Goal: Information Seeking & Learning: Learn about a topic

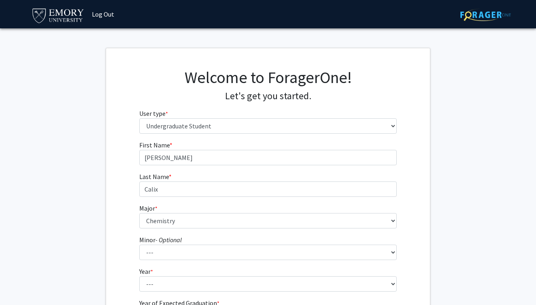
select select "1: undergrad"
select select "16: 977"
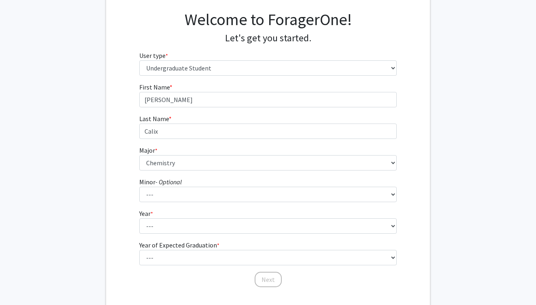
scroll to position [79, 0]
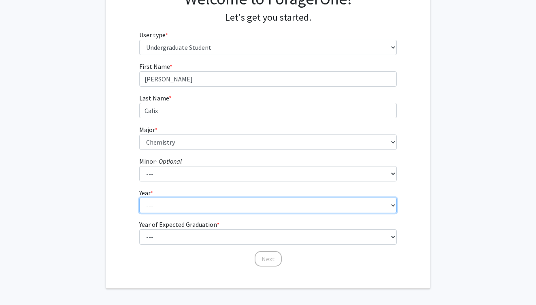
select select "1: first-year"
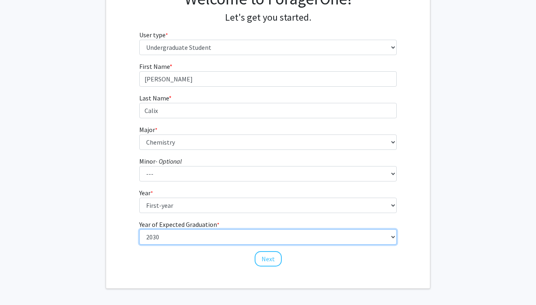
select select "5: 2029"
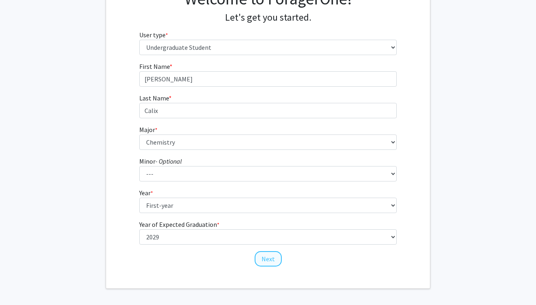
click at [263, 255] on button "Next" at bounding box center [268, 258] width 27 height 15
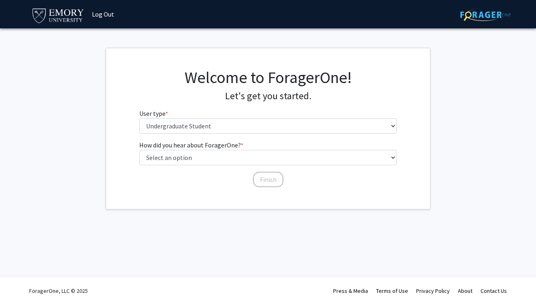
scroll to position [0, 0]
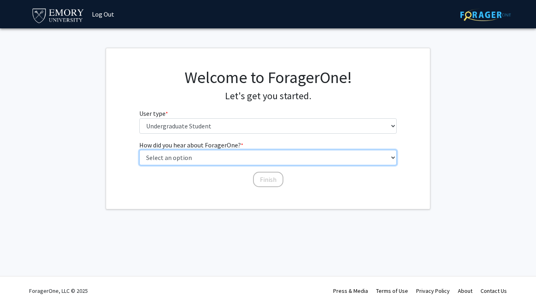
select select "3: university_website"
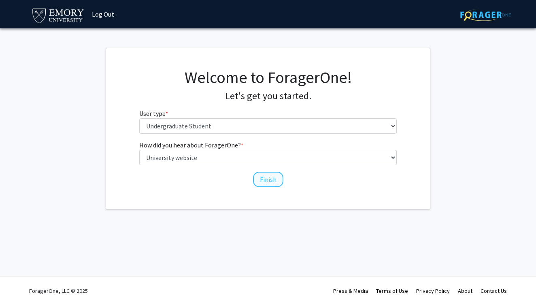
click at [266, 175] on button "Finish" at bounding box center [268, 179] width 30 height 15
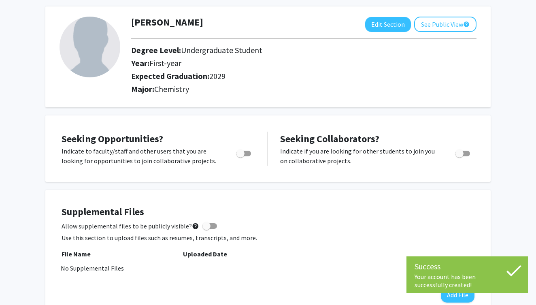
scroll to position [39, 0]
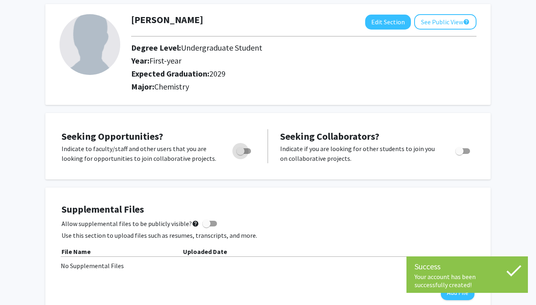
click at [238, 153] on span "Toggle" at bounding box center [240, 151] width 8 height 8
click at [240, 154] on input "Are you actively seeking opportunities?" at bounding box center [240, 154] width 0 height 0
checkbox input "true"
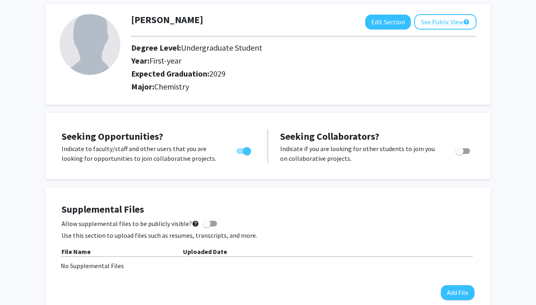
click at [199, 146] on p "Indicate to faculty/staff and other users that you are looking for opportunitie…" at bounding box center [141, 153] width 159 height 19
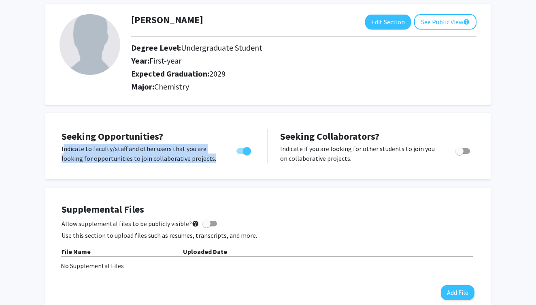
click at [199, 146] on p "Indicate to faculty/staff and other users that you are looking for opportunitie…" at bounding box center [141, 153] width 159 height 19
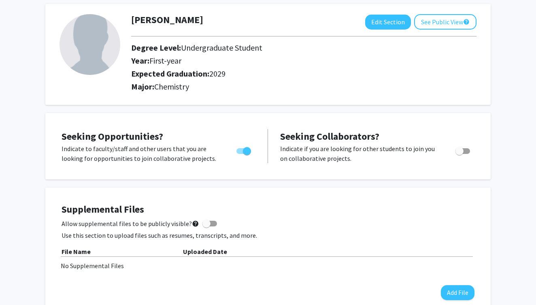
click at [206, 141] on div "Seeking Opportunities? Indicate to faculty/staff and other users that you are l…" at bounding box center [159, 146] width 194 height 34
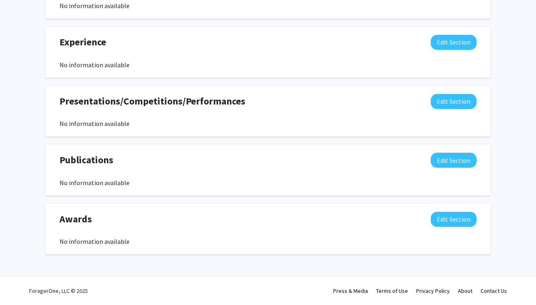
scroll to position [456, 0]
click at [434, 45] on button "Edit Section" at bounding box center [454, 42] width 46 height 15
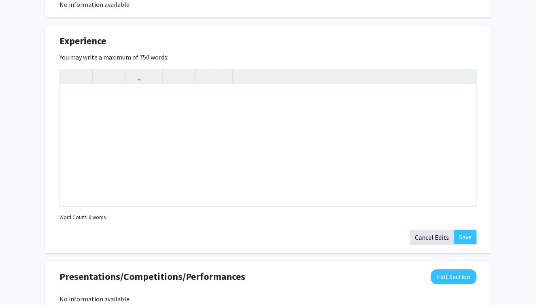
click at [415, 239] on button "Cancel Edits" at bounding box center [432, 236] width 45 height 15
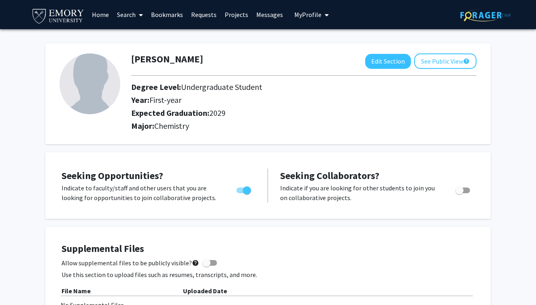
scroll to position [0, 0]
click at [103, 14] on link "Home" at bounding box center [100, 14] width 25 height 28
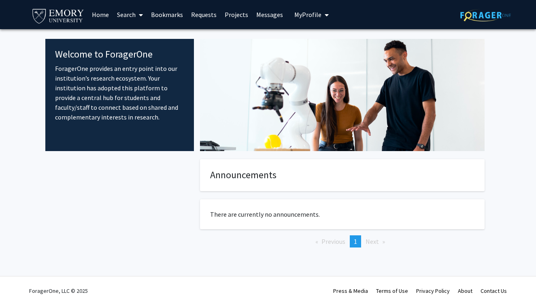
click at [138, 16] on span at bounding box center [139, 15] width 7 height 28
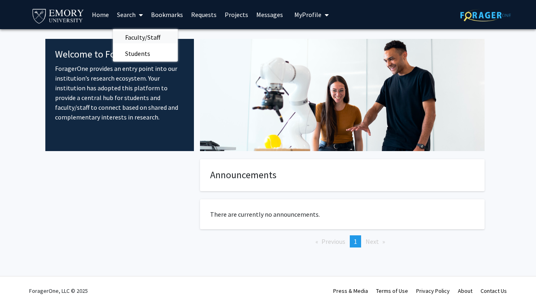
click at [139, 37] on span "Faculty/Staff" at bounding box center [142, 37] width 59 height 16
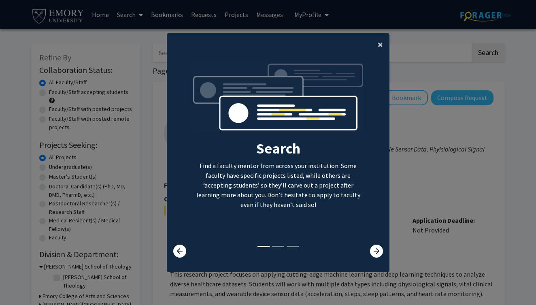
click at [383, 40] on button "×" at bounding box center [380, 44] width 18 height 23
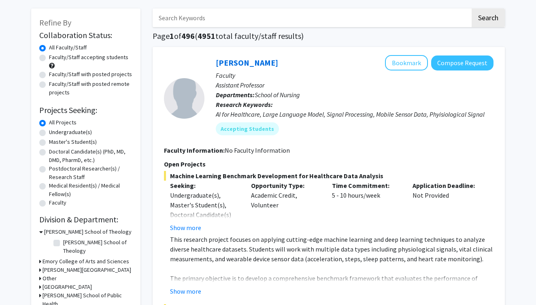
scroll to position [58, 0]
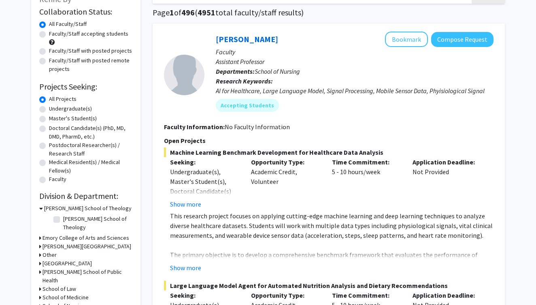
click at [199, 173] on div "Undergraduate(s), Master's Student(s), Doctoral Candidate(s) (PhD, MD, DMD, Pha…" at bounding box center [204, 191] width 69 height 49
click at [191, 159] on p "Seeking:" at bounding box center [204, 162] width 69 height 10
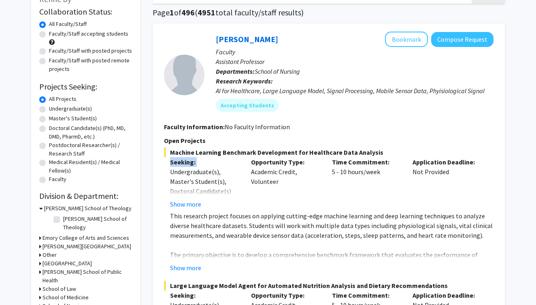
click at [191, 159] on p "Seeking:" at bounding box center [204, 162] width 69 height 10
click at [187, 155] on span "Machine Learning Benchmark Development for Healthcare Data Analysis" at bounding box center [328, 152] width 329 height 10
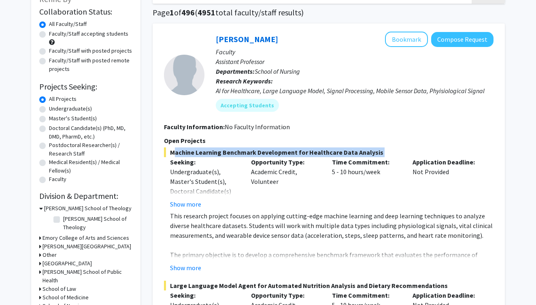
click at [187, 155] on span "Machine Learning Benchmark Development for Healthcare Data Analysis" at bounding box center [328, 152] width 329 height 10
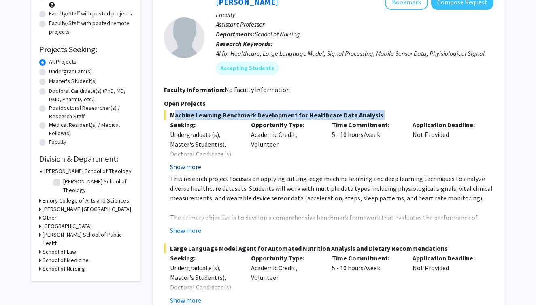
click at [178, 170] on button "Show more" at bounding box center [185, 167] width 31 height 10
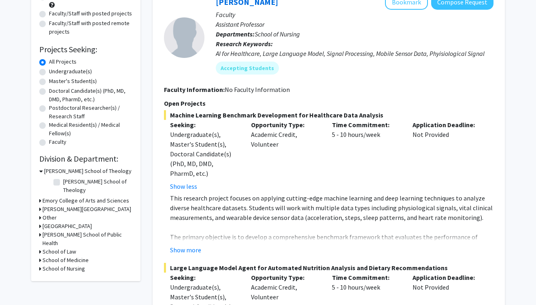
click at [187, 155] on div "Undergraduate(s), Master's Student(s), Doctoral Candidate(s) (PhD, MD, DMD, Pha…" at bounding box center [204, 153] width 69 height 49
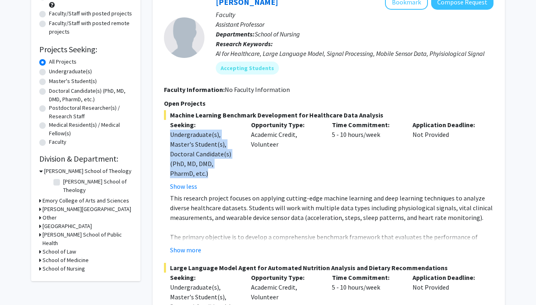
click at [187, 155] on div "Undergraduate(s), Master's Student(s), Doctoral Candidate(s) (PhD, MD, DMD, Pha…" at bounding box center [204, 153] width 69 height 49
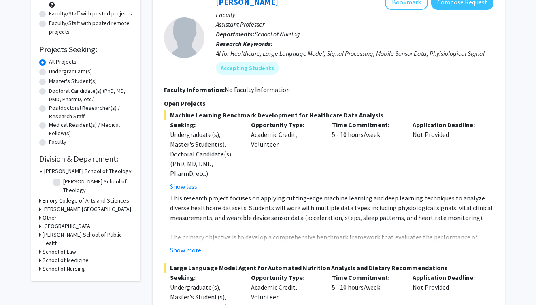
click at [203, 207] on p "This research project focuses on applying cutting-edge machine learning and dee…" at bounding box center [331, 207] width 323 height 29
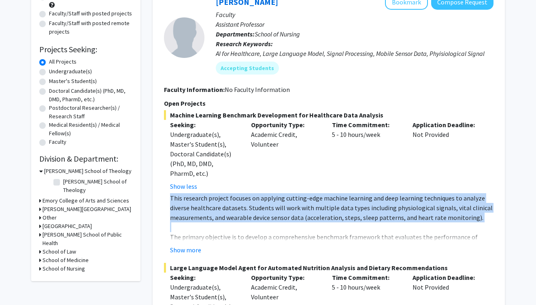
click at [203, 207] on p "This research project focuses on applying cutting-edge machine learning and dee…" at bounding box center [331, 207] width 323 height 29
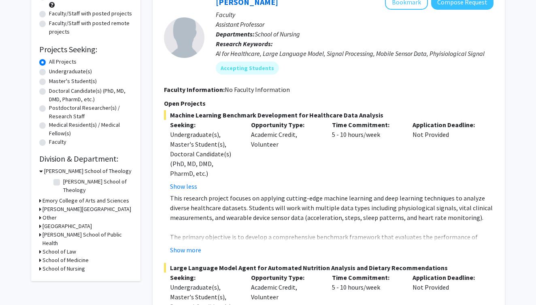
click at [172, 88] on b "Faculty Information:" at bounding box center [194, 89] width 61 height 8
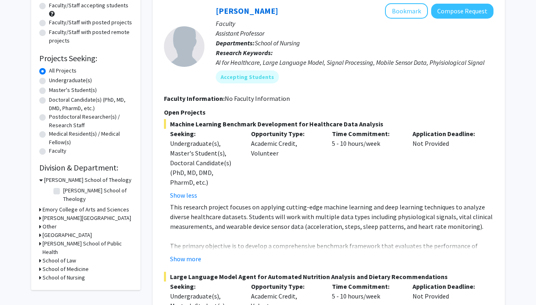
scroll to position [65, 0]
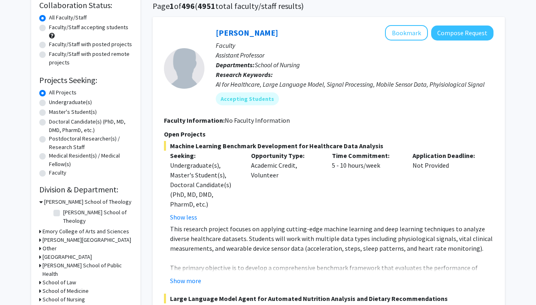
click at [45, 202] on h3 "[PERSON_NAME] School of Theology" at bounding box center [87, 201] width 87 height 8
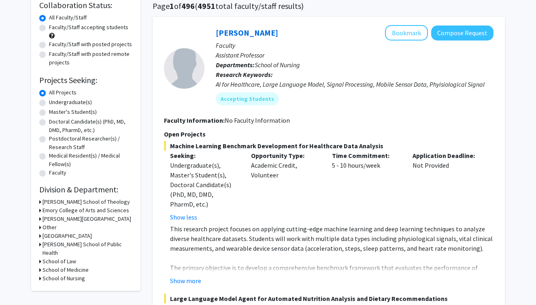
click at [48, 208] on h3 "Emory College of Arts and Sciences" at bounding box center [85, 210] width 87 height 8
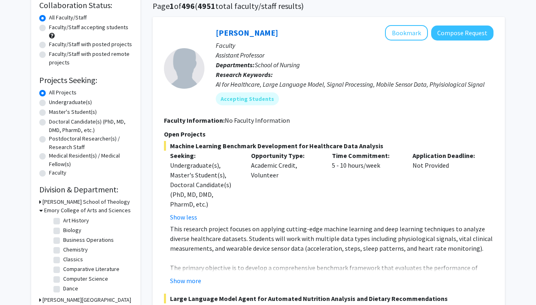
scroll to position [46, 0]
click at [63, 245] on label "Chemistry" at bounding box center [75, 242] width 25 height 8
click at [63, 244] on input "Chemistry" at bounding box center [65, 240] width 5 height 5
checkbox input "true"
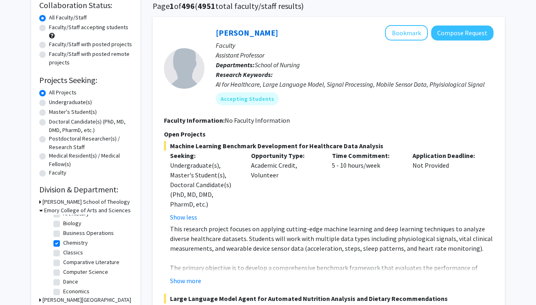
checkbox input "true"
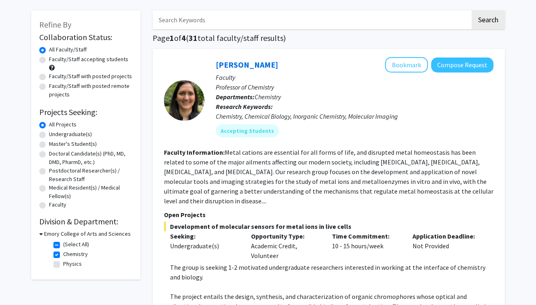
scroll to position [39, 0]
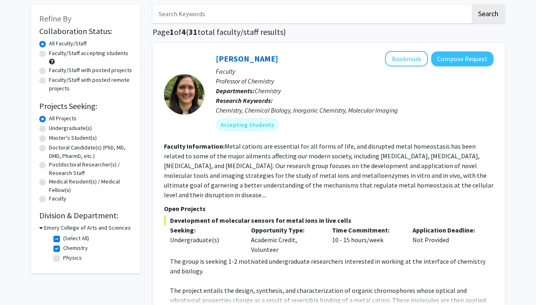
click at [197, 168] on fg-read-more "Metal cations are essential for all forms of life, and disrupted metal homeosta…" at bounding box center [328, 170] width 329 height 57
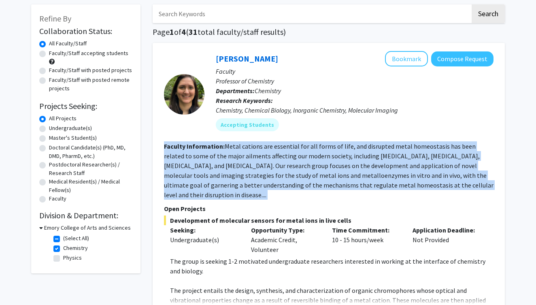
click at [197, 168] on fg-read-more "Metal cations are essential for all forms of life, and disrupted metal homeosta…" at bounding box center [328, 170] width 329 height 57
click at [206, 164] on fg-read-more "Metal cations are essential for all forms of life, and disrupted metal homeosta…" at bounding box center [328, 170] width 329 height 57
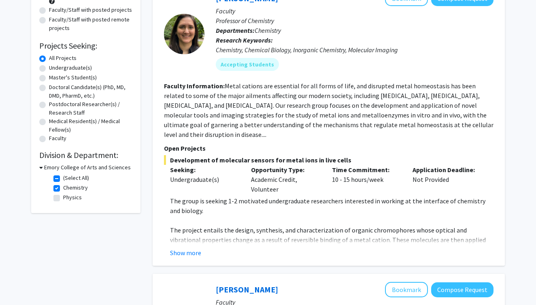
scroll to position [100, 0]
click at [189, 247] on button "Show more" at bounding box center [185, 252] width 31 height 10
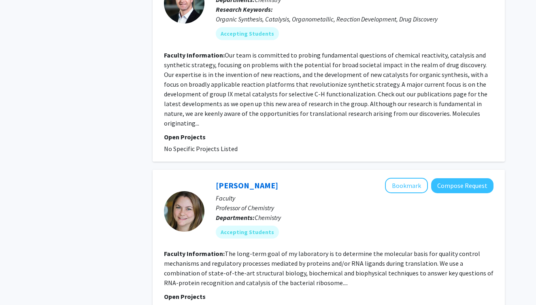
scroll to position [527, 0]
click at [227, 63] on fg-read-more "Our team is committed to probing fundamental questions of chemical reactivity, …" at bounding box center [326, 89] width 324 height 76
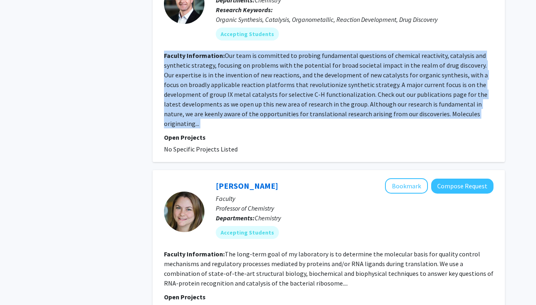
click at [227, 63] on fg-read-more "Our team is committed to probing fundamental questions of chemical reactivity, …" at bounding box center [326, 89] width 324 height 76
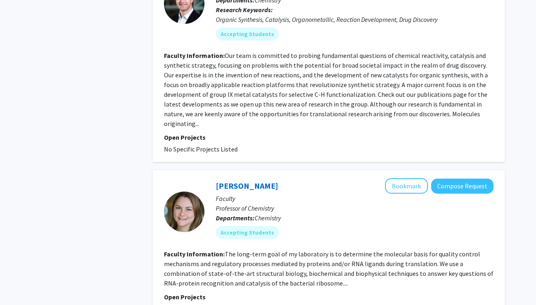
click at [297, 66] on fg-read-more "Our team is committed to probing fundamental questions of chemical reactivity, …" at bounding box center [326, 89] width 324 height 76
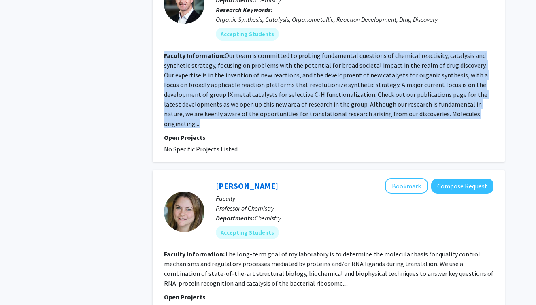
click at [297, 66] on fg-read-more "Our team is committed to probing fundamental questions of chemical reactivity, …" at bounding box center [326, 89] width 324 height 76
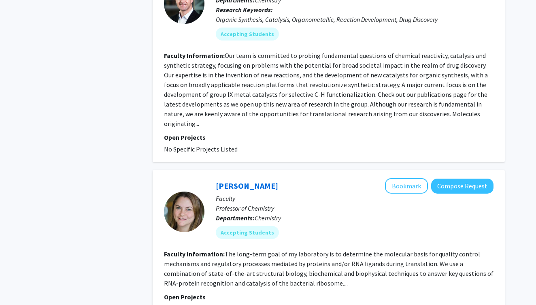
click at [302, 85] on fg-read-more "Our team is committed to probing fundamental questions of chemical reactivity, …" at bounding box center [326, 89] width 324 height 76
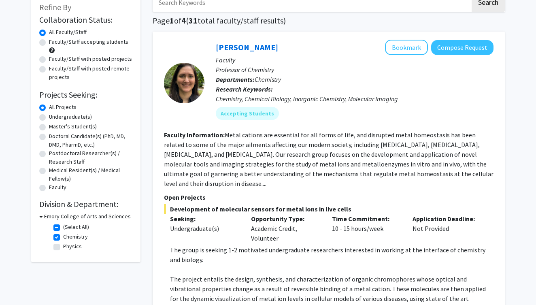
scroll to position [4, 0]
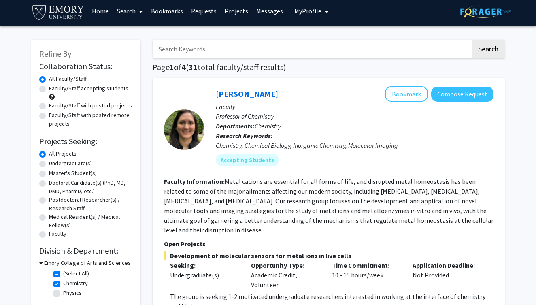
click at [95, 90] on label "Faculty/Staff accepting students" at bounding box center [88, 88] width 79 height 8
click at [54, 89] on input "Faculty/Staff accepting students" at bounding box center [51, 86] width 5 height 5
radio input "true"
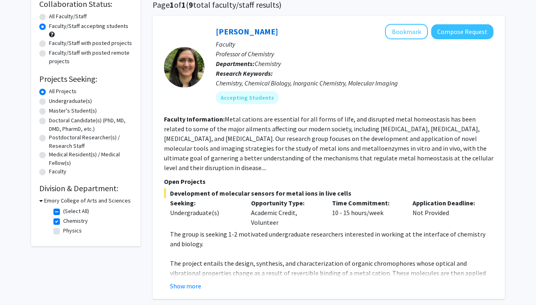
scroll to position [85, 0]
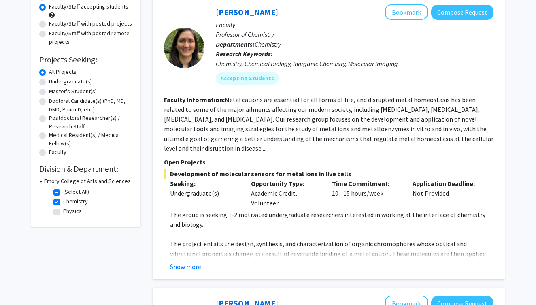
click at [40, 183] on icon at bounding box center [41, 181] width 4 height 8
click at [40, 182] on icon at bounding box center [40, 181] width 2 height 8
click at [40, 182] on icon at bounding box center [41, 181] width 4 height 8
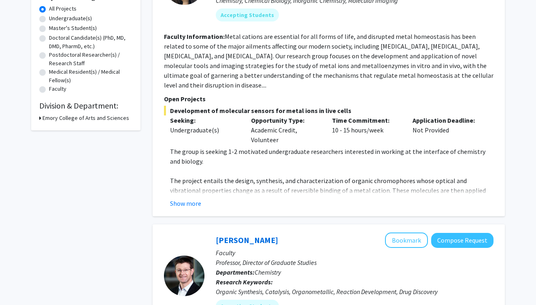
scroll to position [149, 0]
click at [183, 198] on button "Show more" at bounding box center [185, 203] width 31 height 10
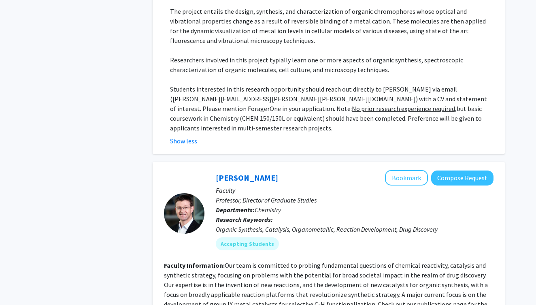
scroll to position [518, 0]
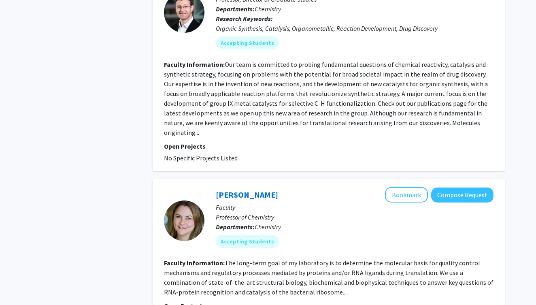
click at [203, 93] on fg-read-more "Our team is committed to probing fundamental questions of chemical reactivity, …" at bounding box center [326, 98] width 324 height 76
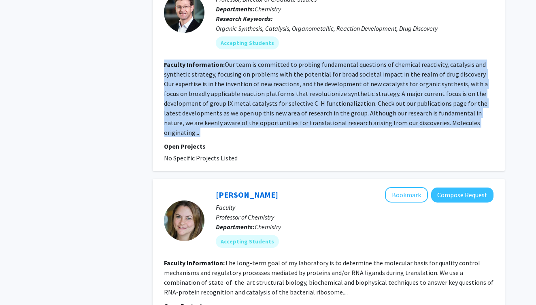
click at [203, 93] on fg-read-more "Our team is committed to probing fundamental questions of chemical reactivity, …" at bounding box center [326, 98] width 324 height 76
click at [212, 88] on fg-read-more "Our team is committed to probing fundamental questions of chemical reactivity, …" at bounding box center [326, 98] width 324 height 76
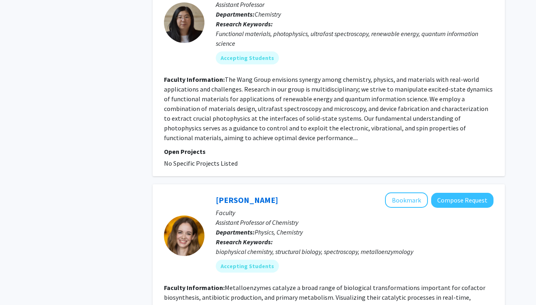
scroll to position [1209, 0]
click at [204, 82] on fg-read-more "The Wang Group envisions synergy among chemistry, physics, and materials with r…" at bounding box center [328, 108] width 329 height 66
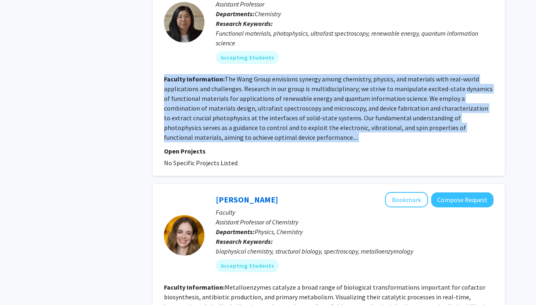
click at [204, 82] on fg-read-more "The Wang Group envisions synergy among chemistry, physics, and materials with r…" at bounding box center [328, 108] width 329 height 66
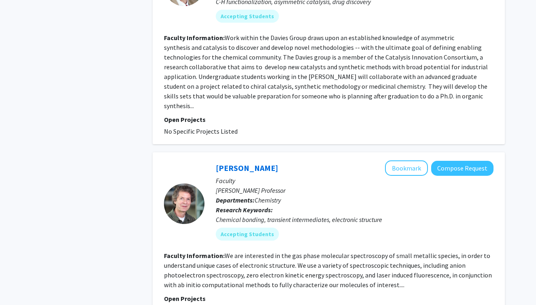
scroll to position [1658, 0]
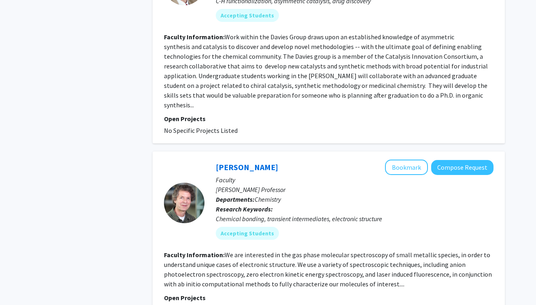
click at [204, 114] on p "Open Projects" at bounding box center [328, 119] width 329 height 10
click at [209, 250] on fg-read-more "We are interested in the gas phase molecular spectroscopy of small metallic spe…" at bounding box center [328, 268] width 328 height 37
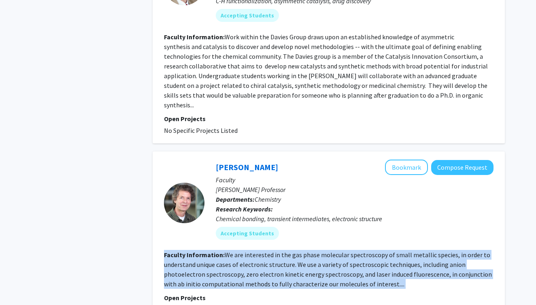
click at [209, 250] on fg-read-more "We are interested in the gas phase molecular spectroscopy of small metallic spe…" at bounding box center [328, 268] width 328 height 37
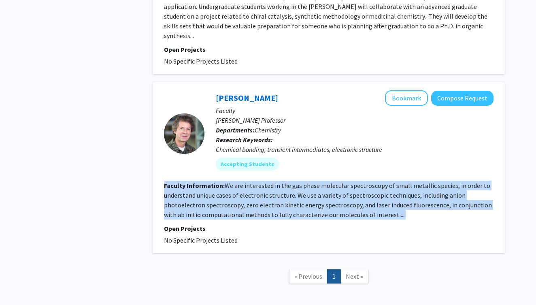
scroll to position [1727, 0]
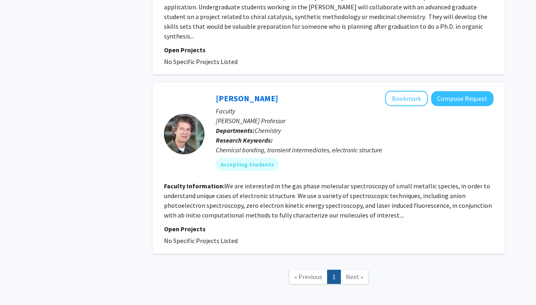
click at [355, 269] on link "Next »" at bounding box center [354, 276] width 28 height 14
click at [407, 261] on nav "« Previous 1 Next »" at bounding box center [329, 277] width 352 height 33
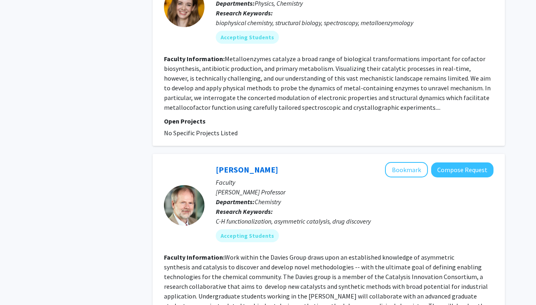
scroll to position [1436, 0]
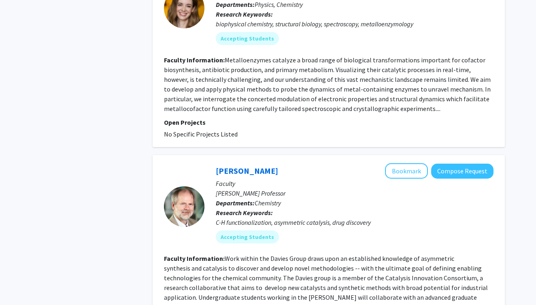
click at [347, 254] on fg-read-more "Work within the Davies Group draws upon an established knowledge of asymmetric …" at bounding box center [326, 292] width 324 height 76
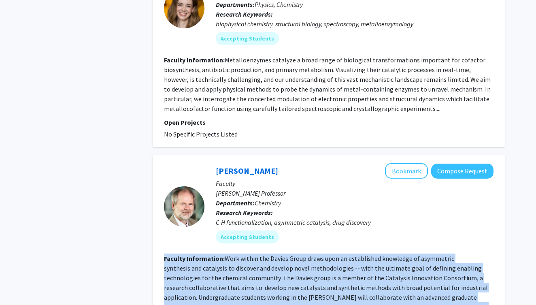
click at [347, 254] on fg-read-more "Work within the Davies Group draws upon an established knowledge of asymmetric …" at bounding box center [326, 292] width 324 height 76
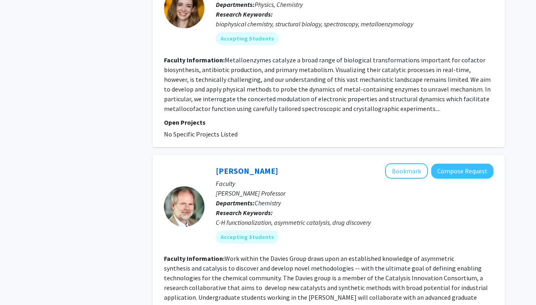
click at [341, 217] on div "C-H functionalization, asymmetric catalysis, drug discovery" at bounding box center [355, 222] width 278 height 10
click at [329, 208] on p "Research Keywords: C-H functionalization, asymmetric catalysis, drug discovery" at bounding box center [355, 217] width 278 height 19
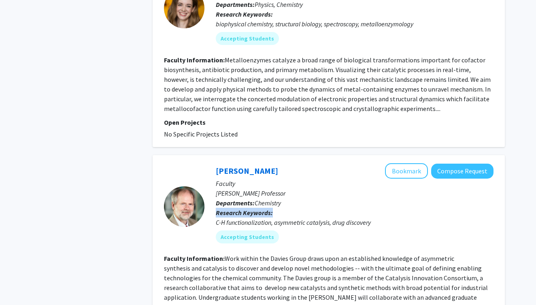
click at [329, 208] on p "Research Keywords: C-H functionalization, asymmetric catalysis, drug discovery" at bounding box center [355, 217] width 278 height 19
click at [319, 198] on p "Departments: Chemistry" at bounding box center [355, 203] width 278 height 10
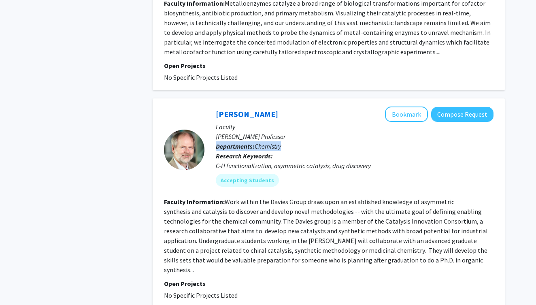
scroll to position [1512, 0]
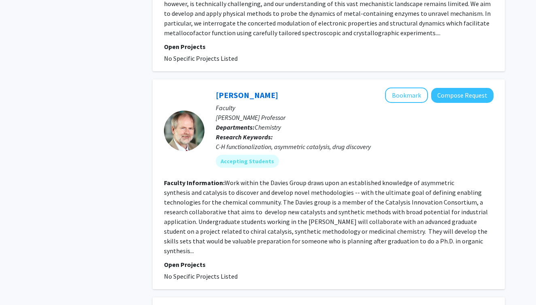
click at [319, 178] on fg-read-more "Work within the Davies Group draws upon an established knowledge of asymmetric …" at bounding box center [326, 216] width 324 height 76
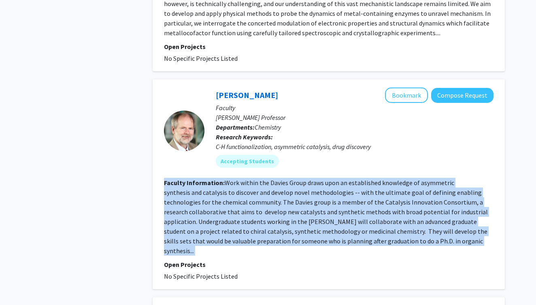
click at [319, 178] on fg-read-more "Work within the Davies Group draws upon an established knowledge of asymmetric …" at bounding box center [326, 216] width 324 height 76
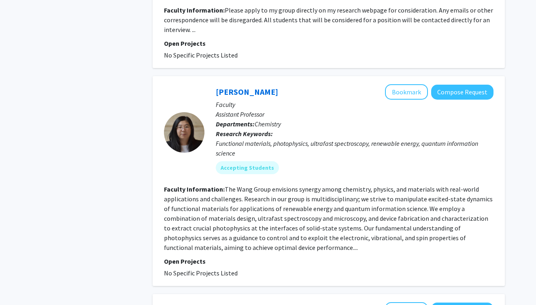
scroll to position [1101, 0]
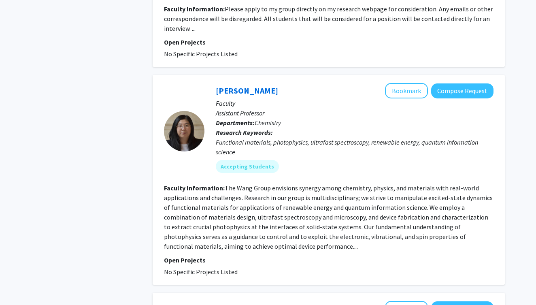
click at [319, 183] on section "Faculty Information: The Wang Group envisions synergy among chemistry, physics,…" at bounding box center [328, 217] width 329 height 68
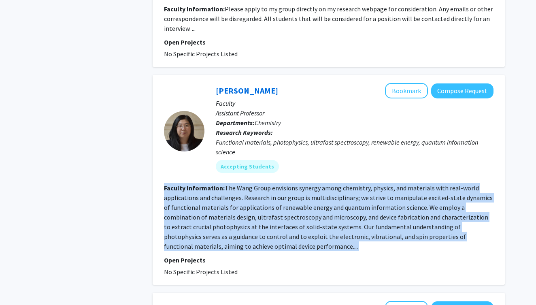
click at [319, 183] on section "Faculty Information: The Wang Group envisions synergy among chemistry, physics,…" at bounding box center [328, 217] width 329 height 68
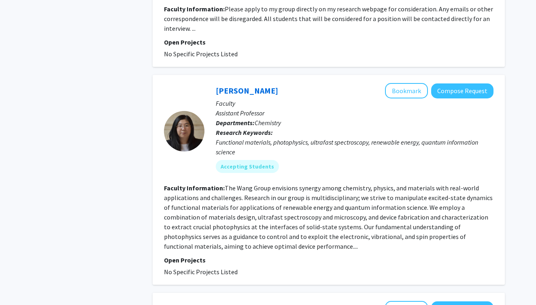
click at [308, 137] on div "Functional materials, photophysics, ultrafast spectroscopy, renewable energy, q…" at bounding box center [355, 146] width 278 height 19
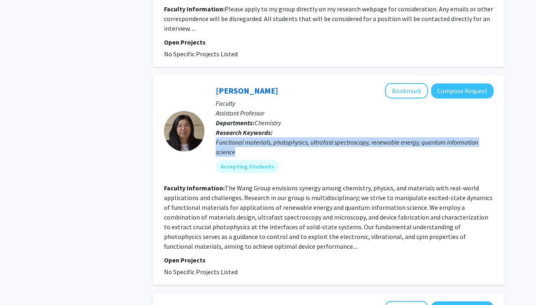
click at [308, 137] on div "Functional materials, photophysics, ultrafast spectroscopy, renewable energy, q…" at bounding box center [355, 146] width 278 height 19
click at [290, 137] on div "Functional materials, photophysics, ultrafast spectroscopy, renewable energy, q…" at bounding box center [355, 146] width 278 height 19
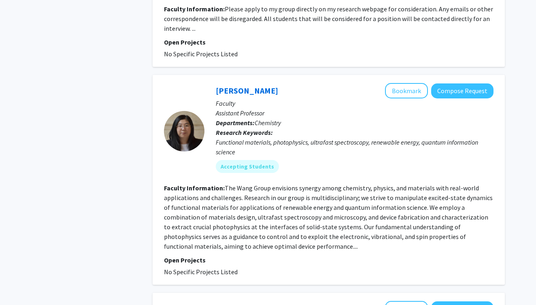
click at [289, 127] on p "Research Keywords: Functional materials, photophysics, ultrafast spectroscopy, …" at bounding box center [355, 141] width 278 height 29
click at [274, 108] on p "Assistant Professor" at bounding box center [355, 113] width 278 height 10
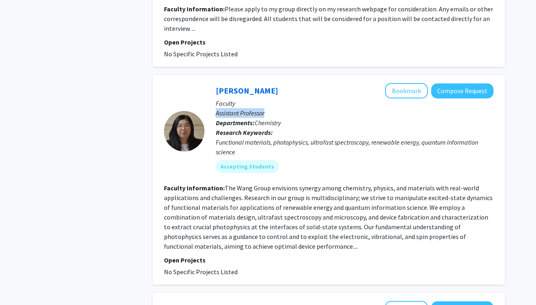
click at [274, 108] on p "Assistant Professor" at bounding box center [355, 113] width 278 height 10
click at [276, 119] on span "Chemistry" at bounding box center [268, 123] width 26 height 8
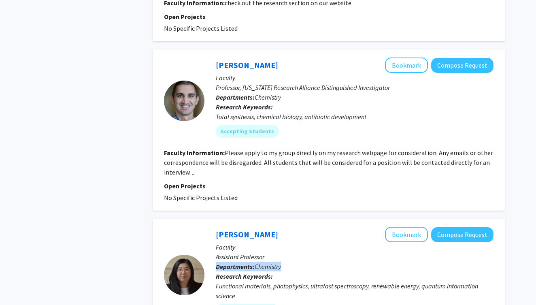
scroll to position [956, 0]
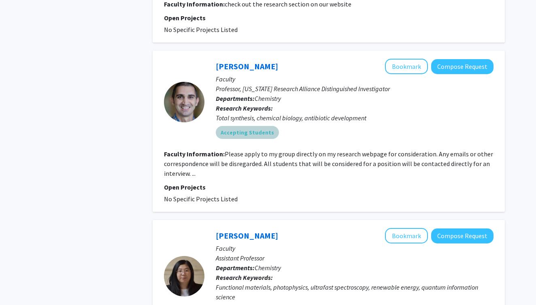
click at [276, 124] on div "Accepting Students" at bounding box center [354, 132] width 281 height 16
click at [285, 113] on div "Total synthesis, chemical biology, antibiotic development" at bounding box center [355, 118] width 278 height 10
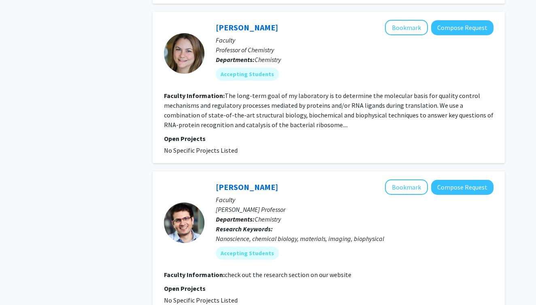
scroll to position [679, 0]
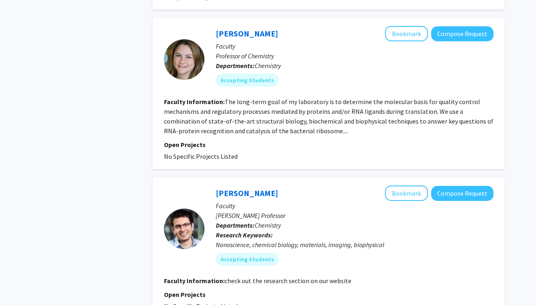
click at [285, 98] on fg-read-more "The long-term goal of my laboratory is to determine the molecular basis for qua…" at bounding box center [328, 116] width 329 height 37
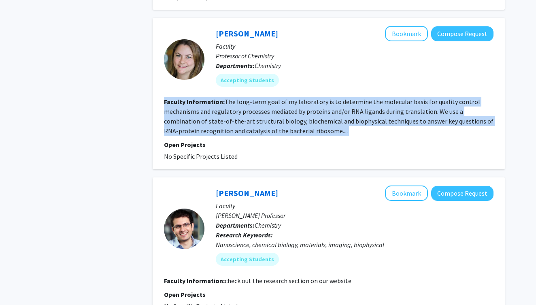
click at [285, 98] on fg-read-more "The long-term goal of my laboratory is to determine the molecular basis for qua…" at bounding box center [328, 116] width 329 height 37
click at [291, 68] on fg-search-faculty "[PERSON_NAME] Bookmark Compose Request Faculty Professor of Chemistry Departmen…" at bounding box center [328, 93] width 329 height 135
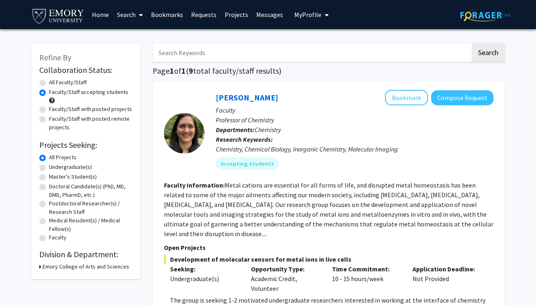
scroll to position [0, 0]
click at [96, 13] on link "Home" at bounding box center [100, 14] width 25 height 28
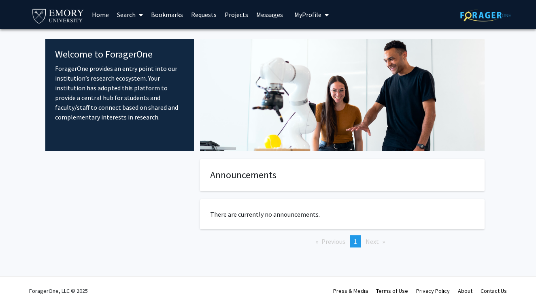
click at [134, 97] on p "ForagerOne provides an entry point into our institution’s research ecosystem. Y…" at bounding box center [119, 93] width 129 height 58
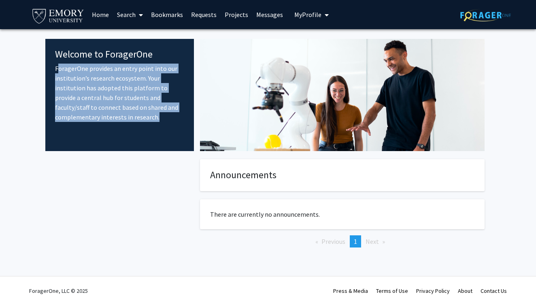
click at [134, 97] on p "ForagerOne provides an entry point into our institution’s research ecosystem. Y…" at bounding box center [119, 93] width 129 height 58
click at [305, 22] on button "My Profile" at bounding box center [311, 14] width 39 height 29
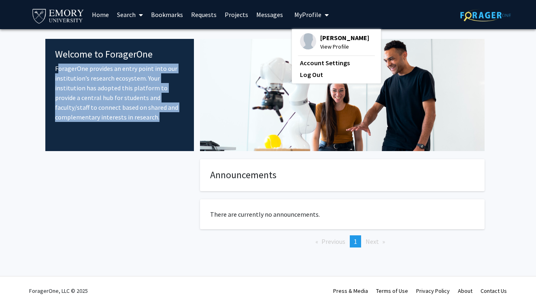
click at [306, 46] on img at bounding box center [308, 41] width 16 height 16
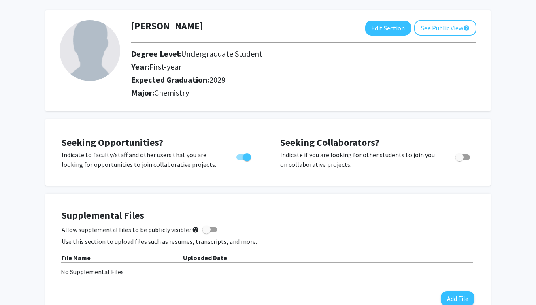
scroll to position [32, 0]
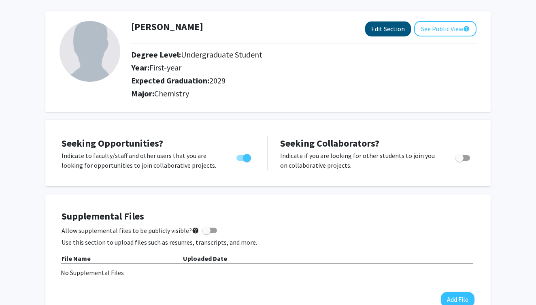
click at [399, 29] on button "Edit Section" at bounding box center [388, 28] width 46 height 15
select select "first-year"
select select "2029"
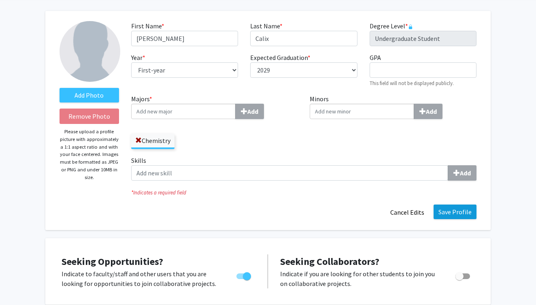
click at [454, 214] on button "Save Profile" at bounding box center [454, 211] width 43 height 15
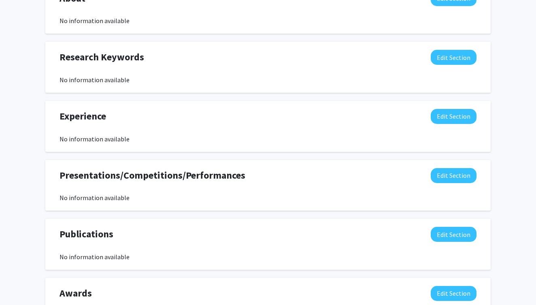
scroll to position [393, 0]
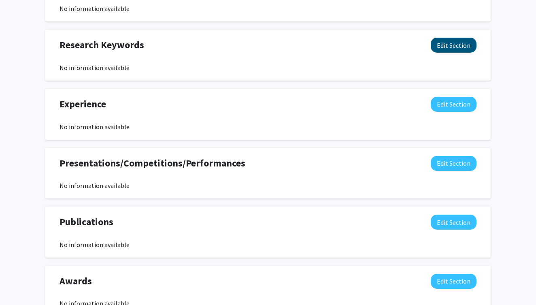
click at [452, 51] on button "Edit Section" at bounding box center [454, 45] width 46 height 15
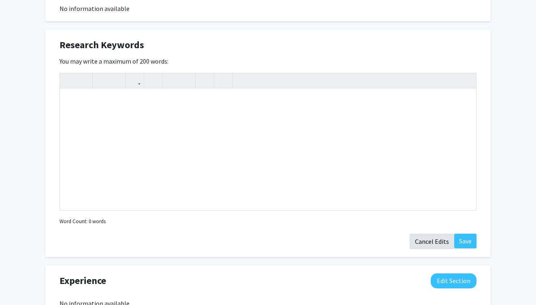
click at [430, 242] on button "Cancel Edits" at bounding box center [432, 240] width 45 height 15
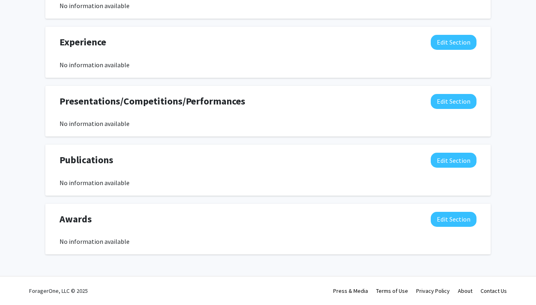
scroll to position [456, 0]
